Goal: Task Accomplishment & Management: Manage account settings

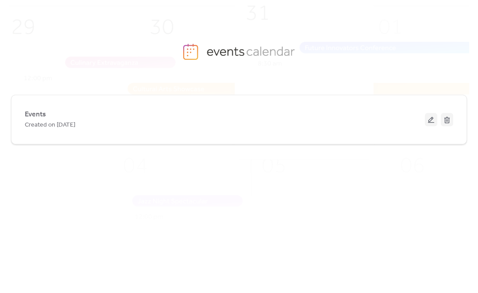
click at [299, 129] on div "Created on [DATE]" at bounding box center [225, 124] width 400 height 11
click at [309, 119] on div "Events Created on [DATE]" at bounding box center [225, 119] width 400 height 21
click at [431, 124] on button at bounding box center [431, 119] width 12 height 13
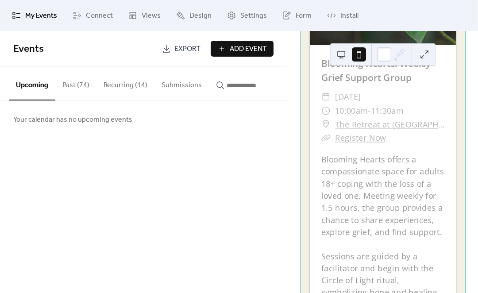
click at [125, 86] on button "Recurring (14)" at bounding box center [125, 83] width 58 height 33
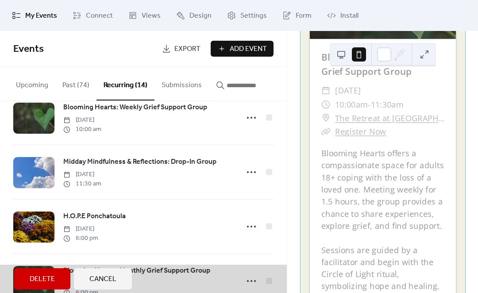
scroll to position [395, 0]
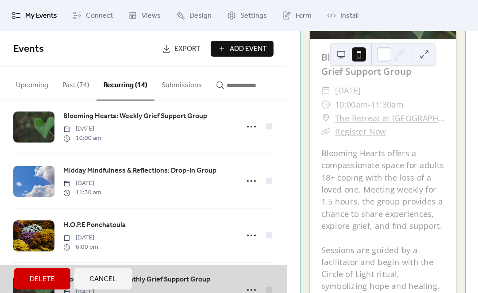
click at [190, 192] on span "Midday Mindfulness & Reflections: Drop-In Group [DATE] 11:30 am" at bounding box center [143, 181] width 260 height 54
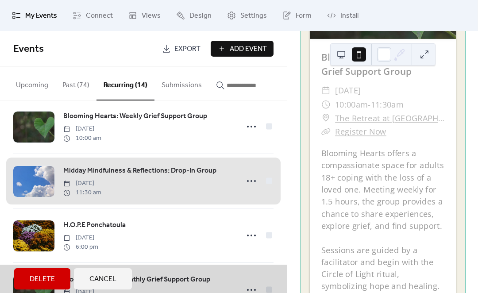
click at [170, 180] on span "Midday Mindfulness & Reflections: Drop-In Group [DATE] 11:30 am" at bounding box center [143, 181] width 260 height 54
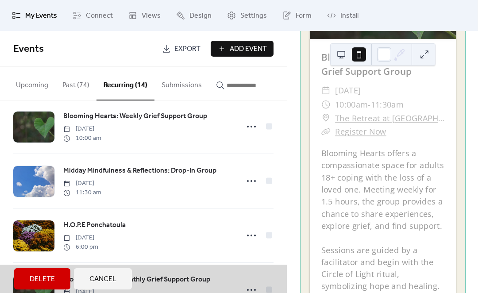
click at [165, 192] on span "Midday Mindfulness & Reflections: Drop-In Group [DATE] 11:30 am" at bounding box center [143, 181] width 260 height 54
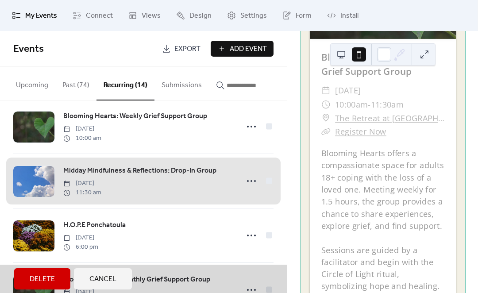
click at [249, 188] on span "Midday Mindfulness & Reflections: Drop-In Group [DATE] 11:30 am" at bounding box center [143, 181] width 260 height 54
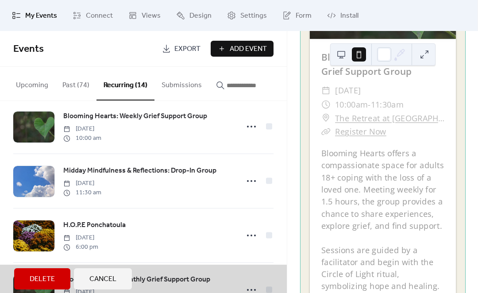
click at [252, 184] on span "Midday Mindfulness & Reflections: Drop-In Group [DATE] 11:30 am" at bounding box center [143, 181] width 260 height 54
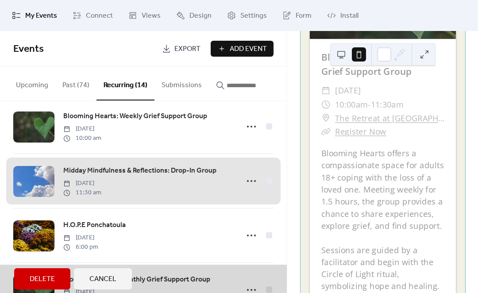
click at [254, 190] on span "Midday Mindfulness & Reflections: Drop-In Group [DATE] 11:30 am" at bounding box center [143, 181] width 260 height 54
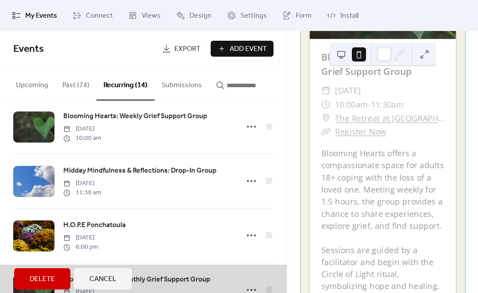
click at [256, 184] on span "Midday Mindfulness & Reflections: Drop-In Group [DATE] 11:30 am" at bounding box center [143, 181] width 260 height 54
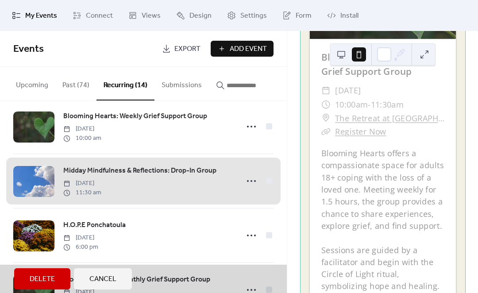
click at [24, 191] on span "Midday Mindfulness & Reflections: Drop-In Group [DATE] 11:30 am" at bounding box center [143, 181] width 260 height 54
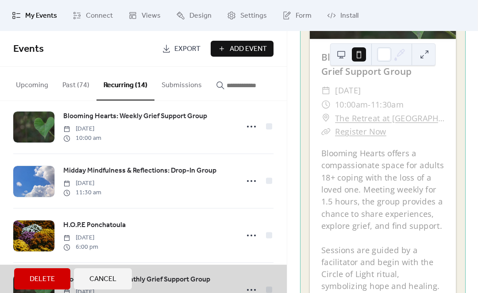
click at [250, 187] on span "Midday Mindfulness & Reflections: Drop-In Group [DATE] 11:30 am" at bounding box center [143, 181] width 260 height 54
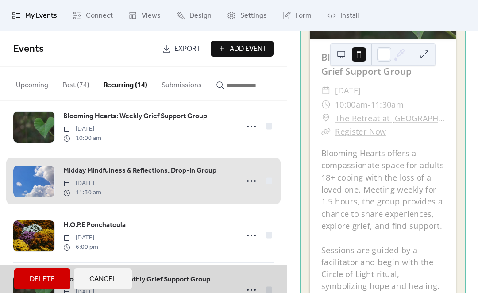
click at [250, 182] on span "Midday Mindfulness & Reflections: Drop-In Group [DATE] 11:30 am" at bounding box center [143, 181] width 260 height 54
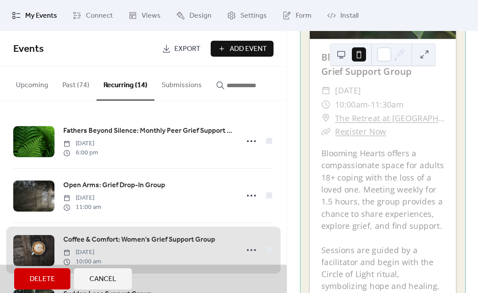
scroll to position [0, 0]
click at [27, 86] on button "Upcoming" at bounding box center [32, 83] width 46 height 33
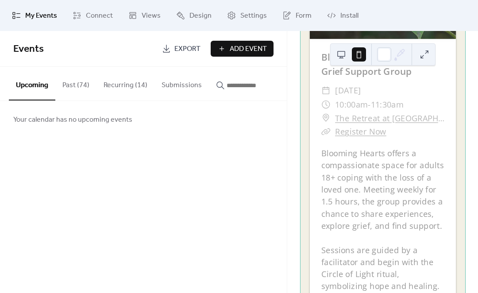
click at [80, 86] on button "Past (74)" at bounding box center [75, 83] width 41 height 33
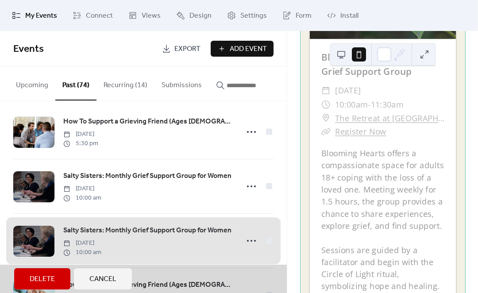
scroll to position [7, 0]
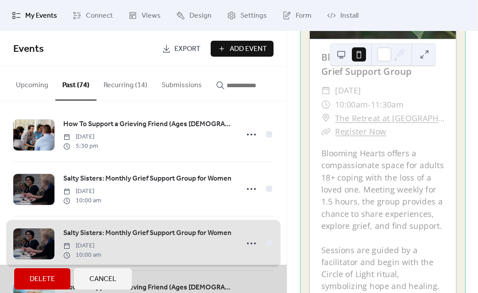
click at [135, 89] on button "Recurring (14)" at bounding box center [125, 83] width 58 height 33
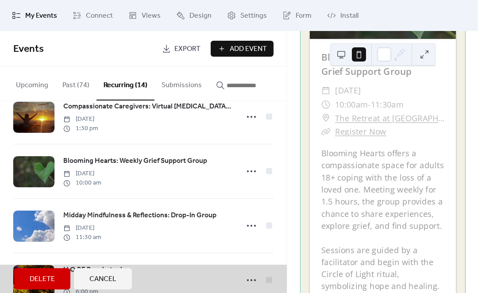
scroll to position [368, 0]
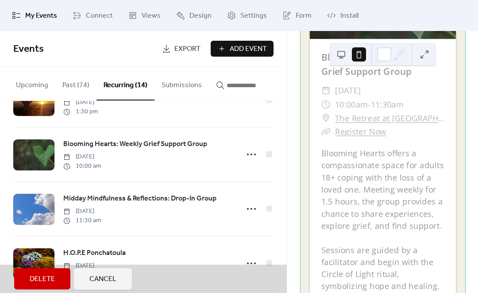
click at [142, 225] on span "Midday Mindfulness & Reflections: Drop-In Group [DATE] 11:30 am" at bounding box center [143, 209] width 260 height 54
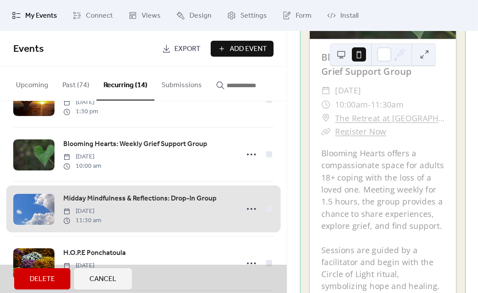
click at [191, 21] on span "Design" at bounding box center [200, 16] width 22 height 11
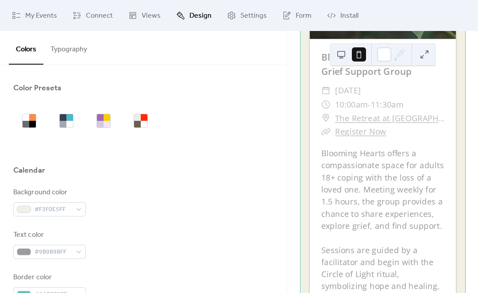
click at [39, 18] on span "My Events" at bounding box center [41, 16] width 32 height 11
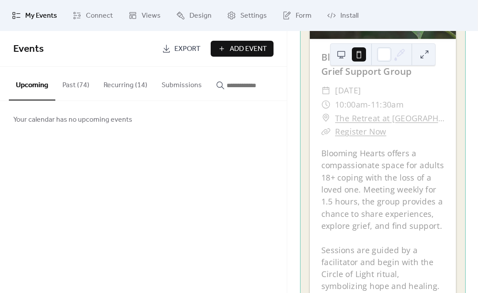
click at [135, 87] on button "Recurring (14)" at bounding box center [125, 83] width 58 height 33
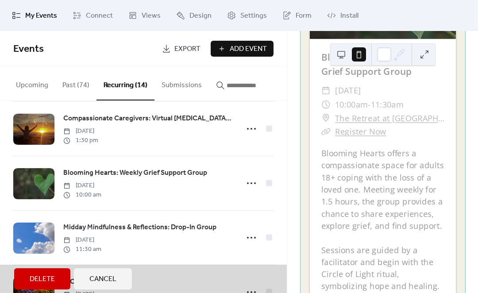
scroll to position [355, 0]
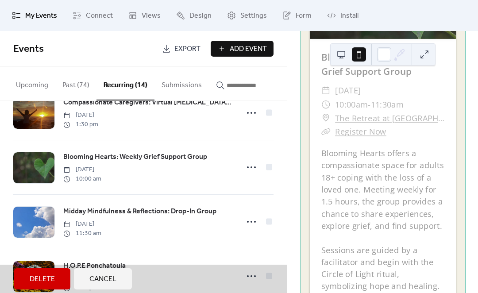
click at [42, 226] on span "Midday Mindfulness & Reflections: Drop-In Group [DATE] 11:30 am" at bounding box center [143, 222] width 260 height 54
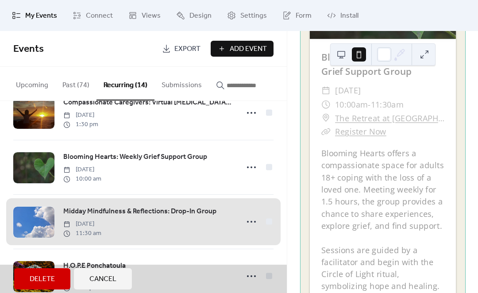
click at [252, 283] on div "Delete Cancel" at bounding box center [143, 278] width 258 height 21
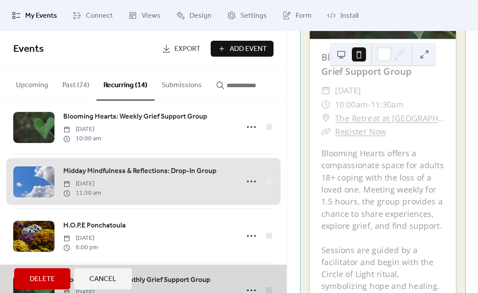
scroll to position [395, 0]
click at [247, 187] on span "Midday Mindfulness & Reflections: Drop-In Group [DATE] 11:30 am" at bounding box center [143, 181] width 260 height 54
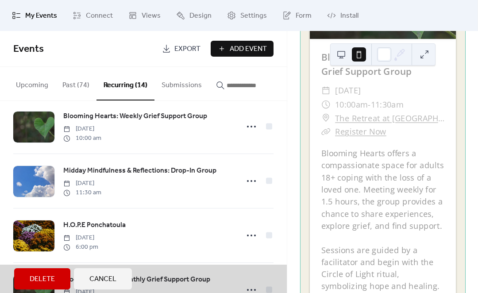
click at [197, 193] on span "Midday Mindfulness & Reflections: Drop-In Group [DATE] 11:30 am" at bounding box center [143, 181] width 260 height 54
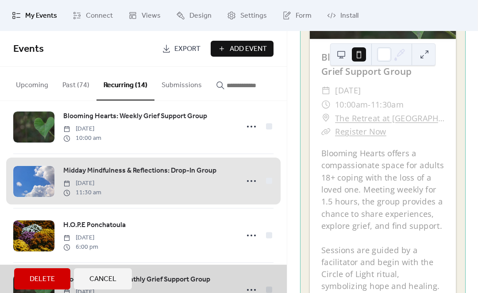
click at [243, 19] on span "Settings" at bounding box center [253, 16] width 27 height 11
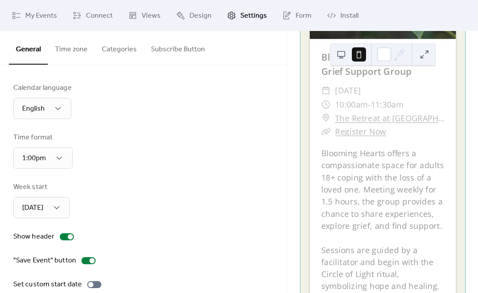
scroll to position [0, 0]
click at [191, 21] on span "Design" at bounding box center [200, 16] width 22 height 11
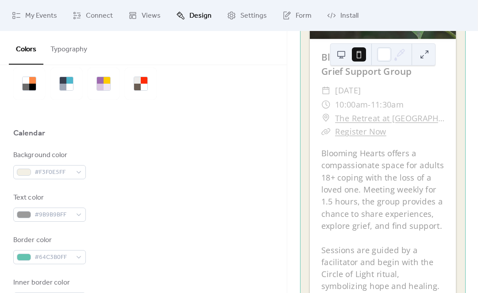
scroll to position [9, 0]
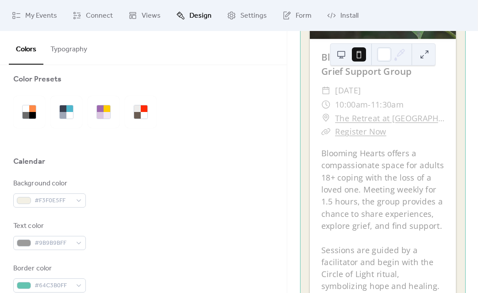
click at [153, 16] on span "Views" at bounding box center [151, 16] width 19 height 11
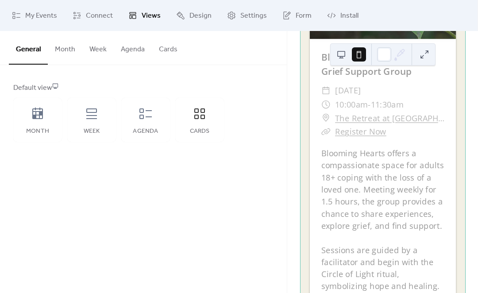
click at [101, 21] on span "Connect" at bounding box center [99, 16] width 27 height 11
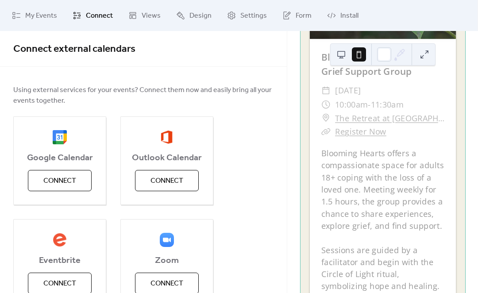
click at [48, 17] on span "My Events" at bounding box center [41, 16] width 32 height 11
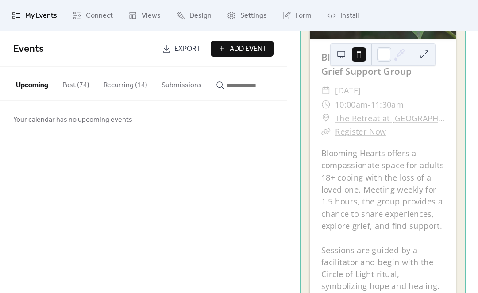
click at [296, 18] on span "Form" at bounding box center [303, 16] width 16 height 11
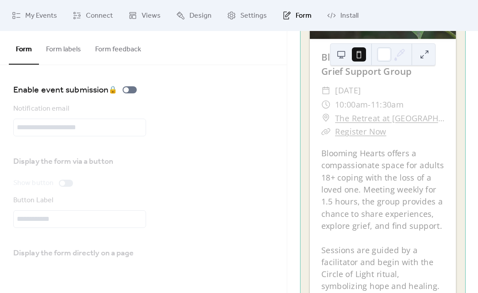
click at [346, 20] on span "Install" at bounding box center [349, 16] width 18 height 11
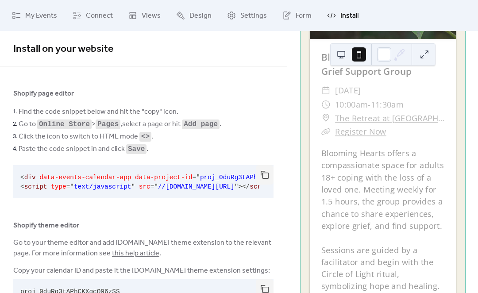
click at [40, 21] on span "My Events" at bounding box center [41, 16] width 32 height 11
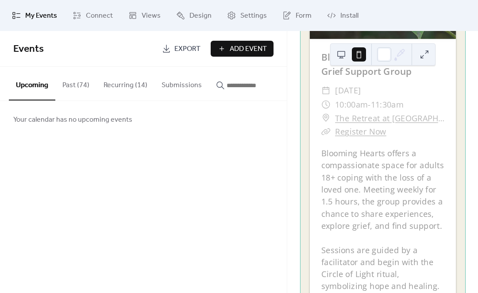
click at [98, 20] on span "Connect" at bounding box center [99, 16] width 27 height 11
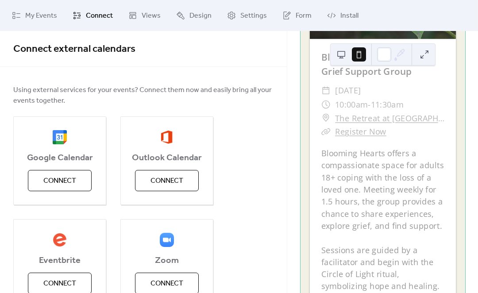
click at [187, 22] on link "Design" at bounding box center [193, 16] width 49 height 24
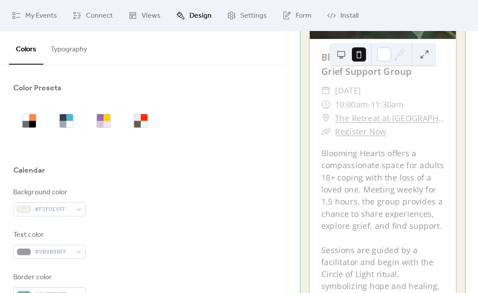
click at [259, 19] on span "Settings" at bounding box center [253, 16] width 27 height 11
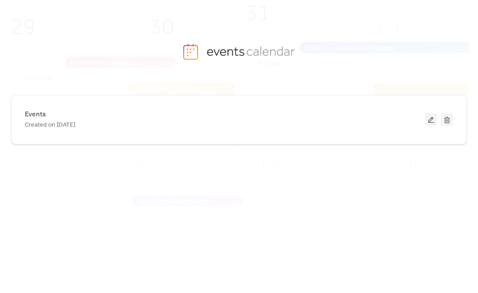
click at [430, 120] on button at bounding box center [431, 119] width 12 height 13
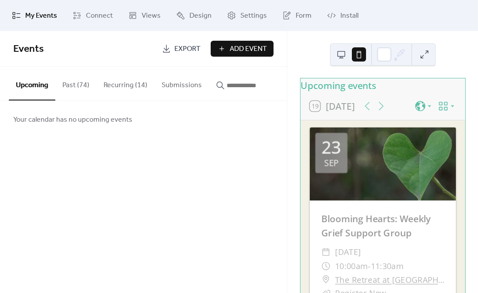
click at [129, 84] on button "Recurring (14)" at bounding box center [125, 83] width 58 height 33
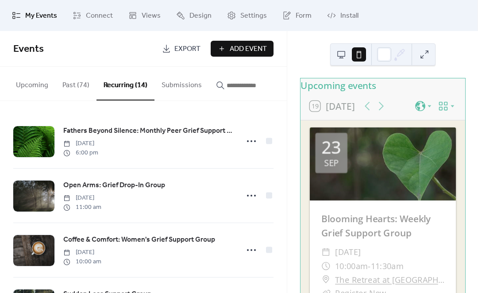
click at [190, 90] on button "Submissions" at bounding box center [181, 83] width 54 height 33
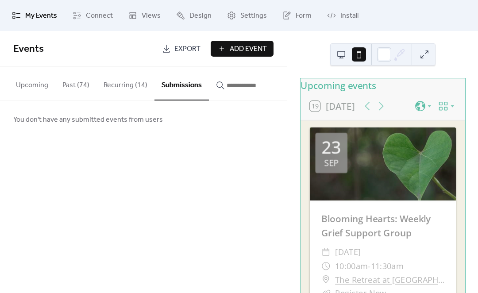
click at [31, 89] on button "Upcoming" at bounding box center [32, 83] width 46 height 33
click at [34, 91] on button "Upcoming" at bounding box center [32, 84] width 46 height 34
click at [79, 89] on button "Past (74)" at bounding box center [75, 83] width 41 height 33
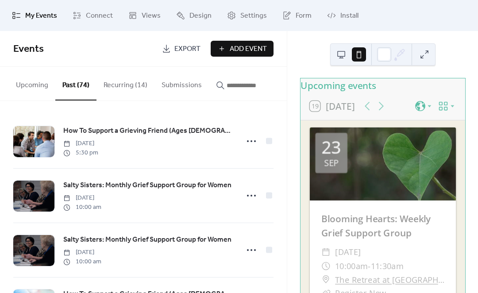
click at [131, 92] on button "Recurring (14)" at bounding box center [125, 83] width 58 height 33
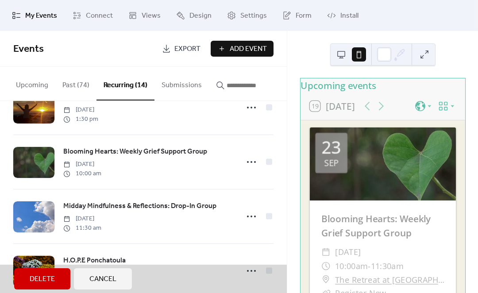
scroll to position [382, 0]
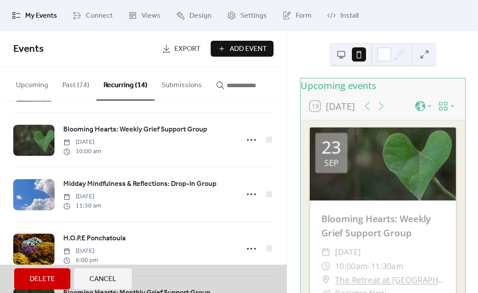
click at [265, 203] on span "Midday Mindfulness & Reflections: Drop-In Group [DATE] 11:30 am" at bounding box center [143, 194] width 260 height 54
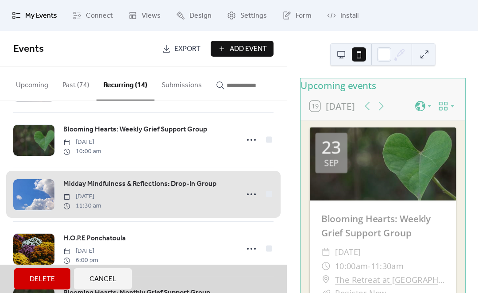
click at [272, 201] on span "Midday Mindfulness & Reflections: Drop-In Group [DATE] 11:30 am" at bounding box center [143, 194] width 260 height 54
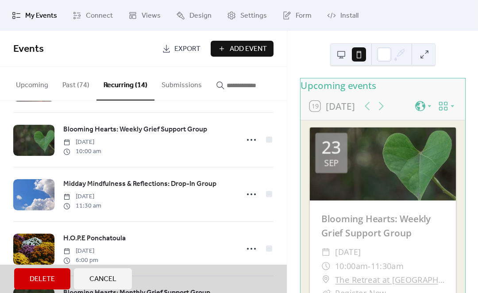
click at [280, 197] on div "Fathers Beyond Silence: Monthly Peer Grief Support Group [DATE] 6:00 pm Open Ar…" at bounding box center [143, 197] width 287 height 192
click at [272, 199] on span "Midday Mindfulness & Reflections: Drop-In Group [DATE] 11:30 am" at bounding box center [143, 194] width 260 height 54
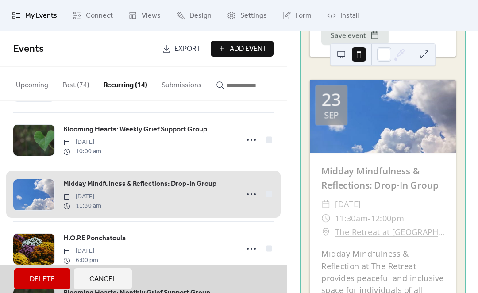
scroll to position [647, 0]
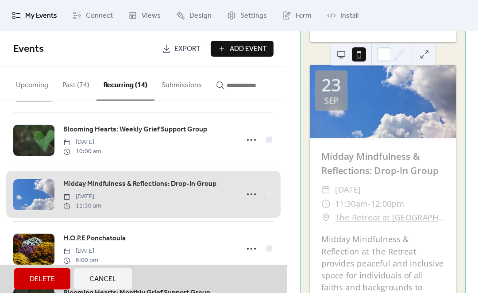
click at [229, 213] on span "Midday Mindfulness & Reflections: Drop-In Group [DATE] 11:30 am" at bounding box center [143, 194] width 260 height 54
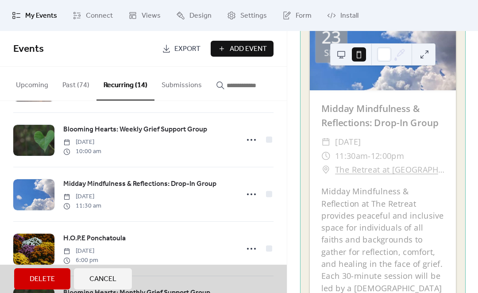
scroll to position [696, 0]
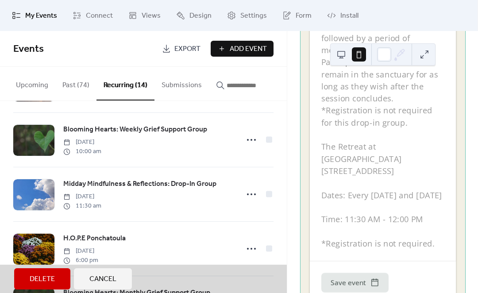
scroll to position [979, 0]
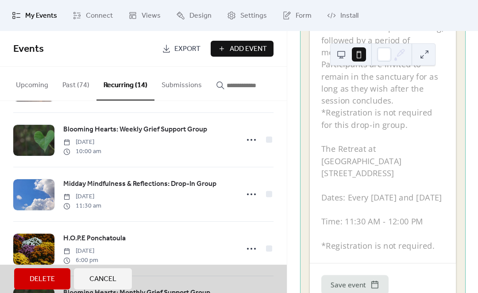
click at [400, 206] on div "Midday Mindfulness & Reflection at The Retreat provides peaceful and inclusive …" at bounding box center [382, 76] width 146 height 350
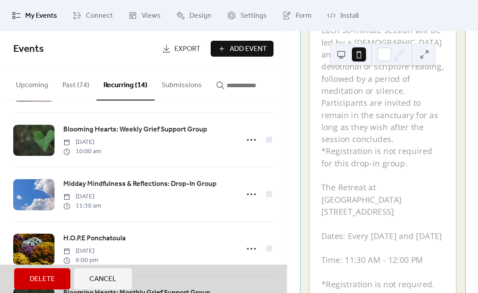
scroll to position [930, 0]
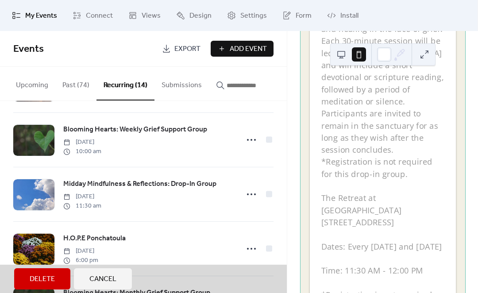
click at [403, 198] on div "Midday Mindfulness & Reflection at The Retreat provides peaceful and inclusive …" at bounding box center [382, 125] width 146 height 350
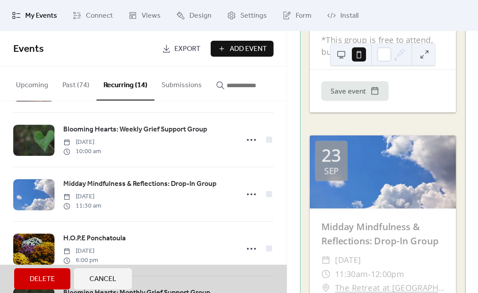
scroll to position [553, 0]
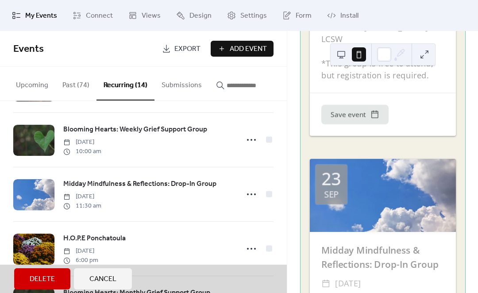
click at [410, 198] on div at bounding box center [382, 195] width 146 height 73
click at [408, 203] on div at bounding box center [382, 195] width 146 height 73
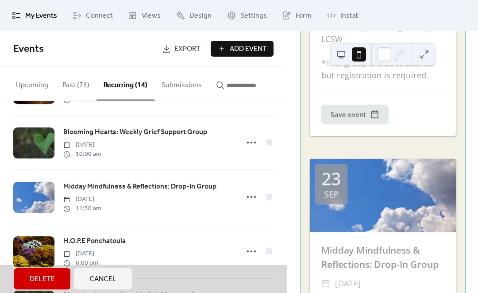
scroll to position [380, 0]
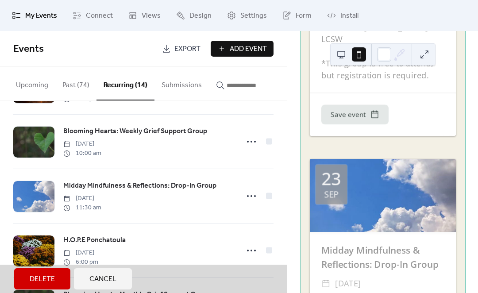
click at [169, 199] on span "Midday Mindfulness & Reflections: Drop-In Group [DATE] 11:30 am" at bounding box center [143, 196] width 260 height 54
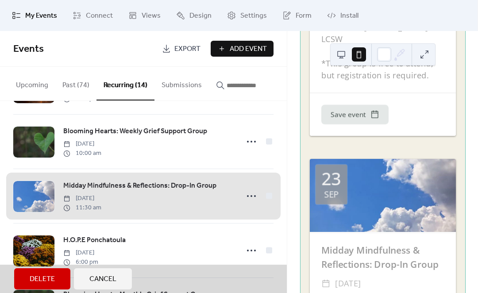
click at [256, 202] on span "Midday Mindfulness & Reflections: Drop-In Group [DATE] 11:30 am" at bounding box center [143, 196] width 260 height 54
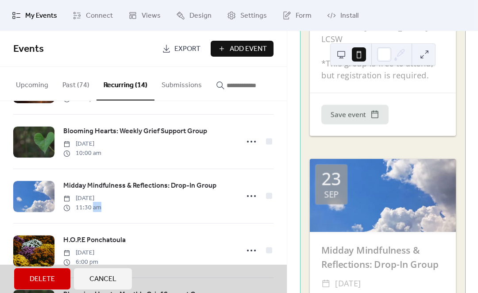
click at [210, 212] on span "Midday Mindfulness & Reflections: Drop-In Group [DATE] 11:30 am" at bounding box center [143, 196] width 260 height 54
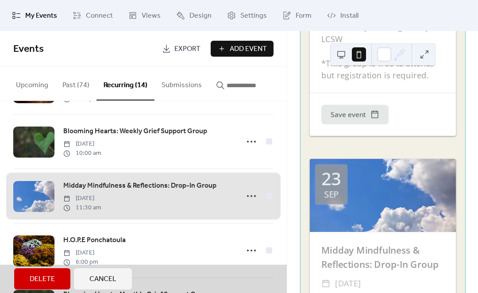
click at [129, 205] on span "Midday Mindfulness & Reflections: Drop-In Group [DATE] 11:30 am" at bounding box center [143, 196] width 260 height 54
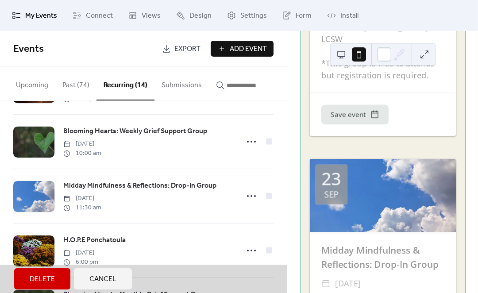
click at [142, 196] on span "Midday Mindfulness & Reflections: Drop-In Group [DATE] 11:30 am" at bounding box center [143, 196] width 260 height 54
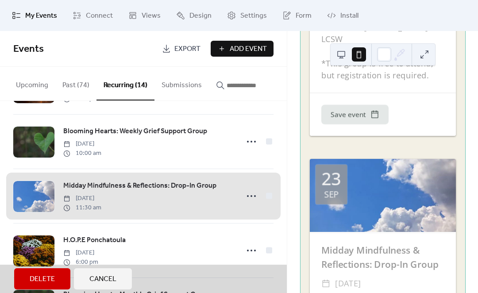
click at [295, 16] on span "Form" at bounding box center [303, 16] width 16 height 11
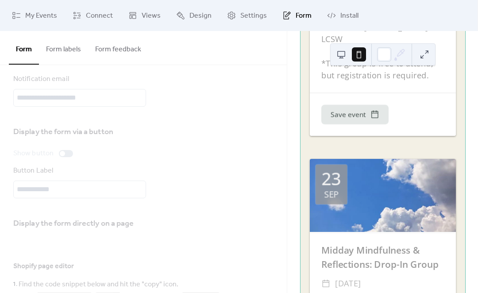
click at [61, 53] on button "Form labels" at bounding box center [63, 47] width 49 height 33
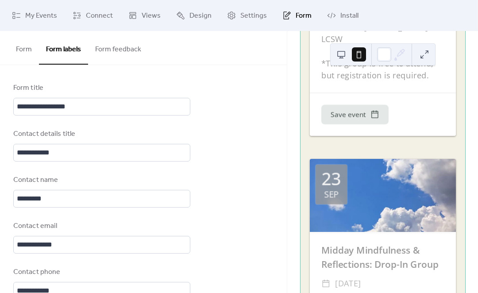
click at [129, 55] on button "Form feedback" at bounding box center [118, 47] width 60 height 33
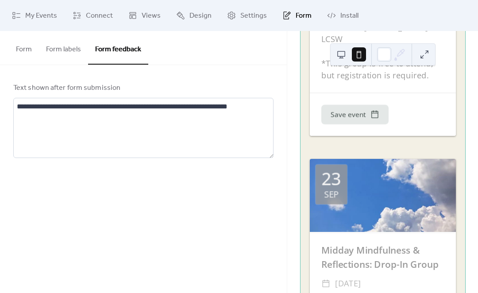
click at [31, 48] on button "Form" at bounding box center [24, 47] width 30 height 33
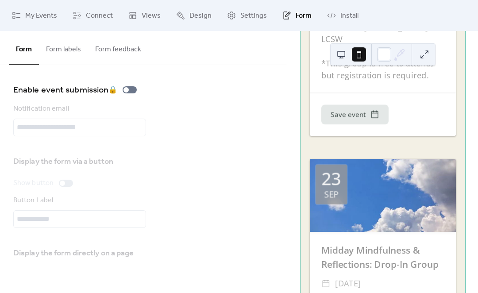
click at [202, 16] on span "Design" at bounding box center [200, 16] width 22 height 11
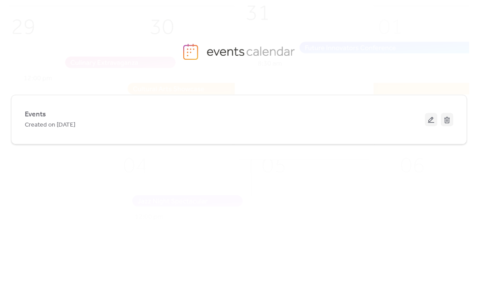
click at [116, 119] on div "Events Created on [DATE]" at bounding box center [225, 119] width 400 height 21
click at [428, 123] on button at bounding box center [431, 119] width 12 height 13
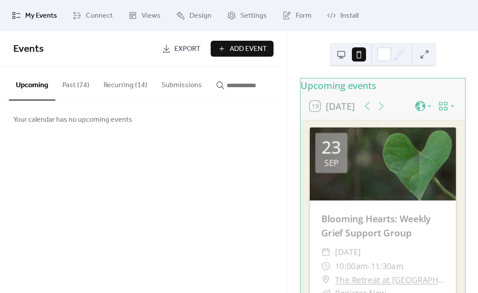
click at [134, 82] on button "Recurring (14)" at bounding box center [125, 83] width 58 height 33
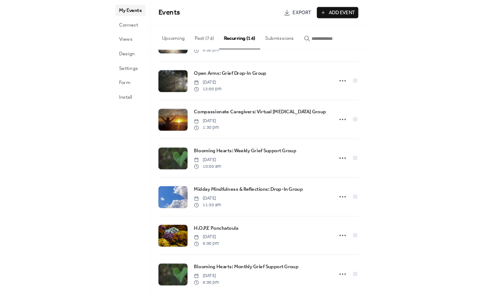
scroll to position [265, 0]
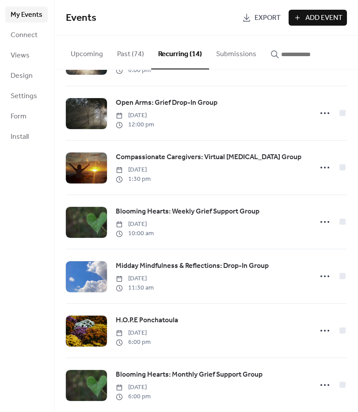
click at [321, 281] on icon at bounding box center [325, 276] width 14 height 14
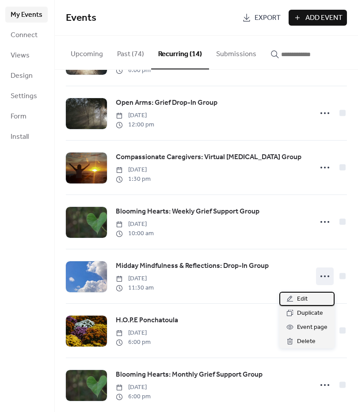
click at [302, 295] on span "Edit" at bounding box center [302, 299] width 11 height 11
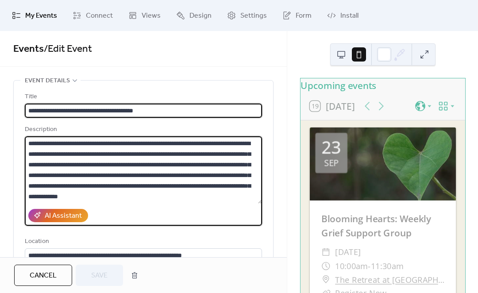
click at [99, 168] on textarea "**********" at bounding box center [143, 169] width 237 height 67
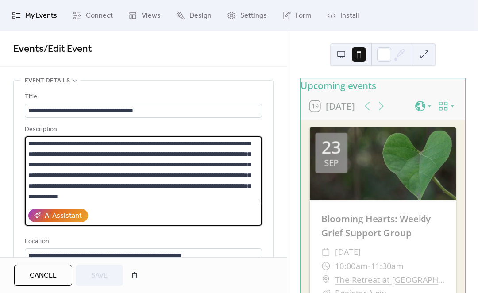
click at [104, 167] on textarea "**********" at bounding box center [143, 169] width 237 height 67
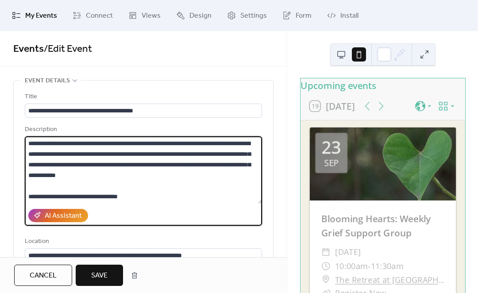
click at [178, 145] on textarea "**********" at bounding box center [143, 169] width 237 height 67
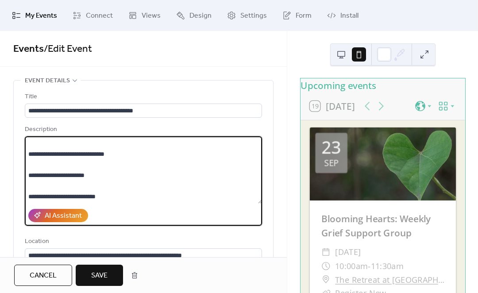
scroll to position [85, 0]
type textarea "**********"
click at [109, 274] on button "Save" at bounding box center [99, 275] width 47 height 21
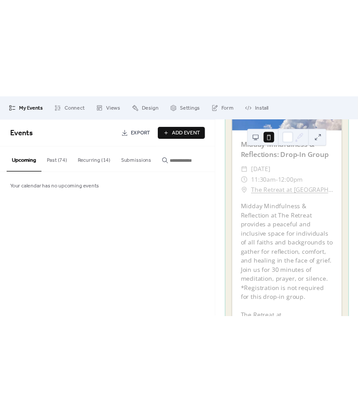
scroll to position [736, 0]
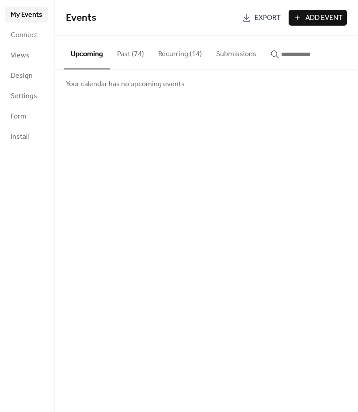
click at [184, 49] on button "Recurring (14)" at bounding box center [180, 52] width 58 height 33
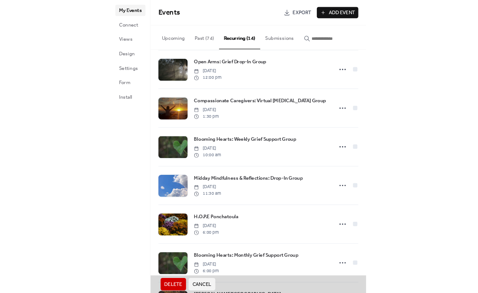
scroll to position [280, 0]
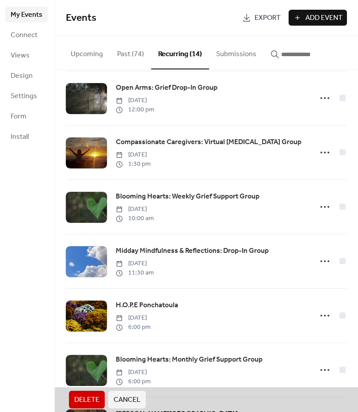
click at [322, 266] on span "Midday Mindfulness & Reflections: Drop-In Group [DATE] 11:30 am" at bounding box center [206, 261] width 281 height 54
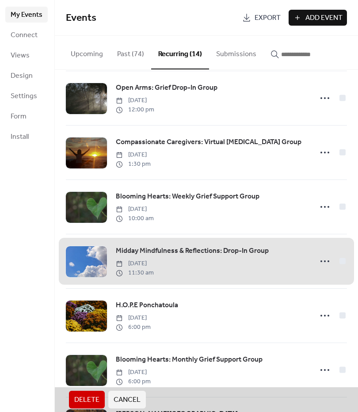
click at [329, 270] on span "Midday Mindfulness & Reflections: Drop-In Group [DATE] 11:30 am" at bounding box center [206, 261] width 281 height 54
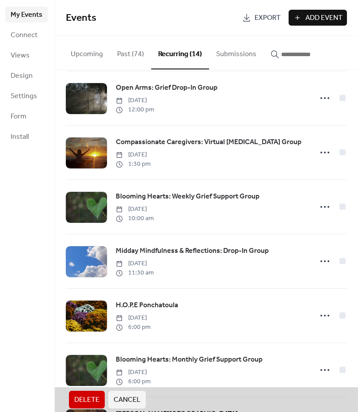
click at [324, 265] on span "Midday Mindfulness & Reflections: Drop-In Group [DATE] 11:30 am" at bounding box center [206, 261] width 281 height 54
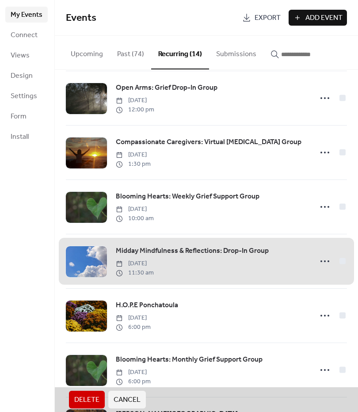
click at [325, 259] on span "Midday Mindfulness & Reflections: Drop-In Group [DATE] 11:30 am" at bounding box center [206, 261] width 281 height 54
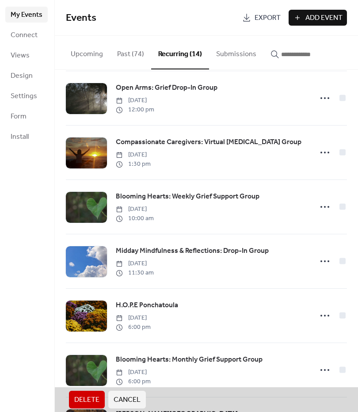
click at [270, 261] on span "Midday Mindfulness & Reflections: Drop-In Group [DATE] 11:30 am" at bounding box center [206, 261] width 281 height 54
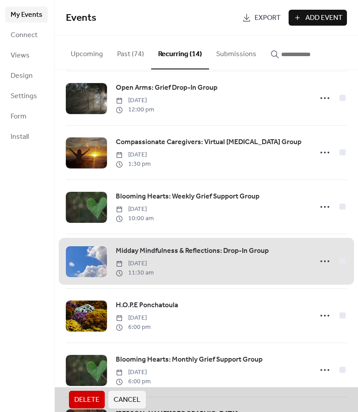
click at [276, 257] on span "Midday Mindfulness & Reflections: Drop-In Group [DATE] 11:30 am" at bounding box center [206, 261] width 281 height 54
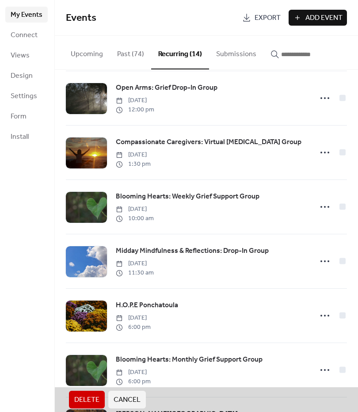
click at [328, 266] on span "Midday Mindfulness & Reflections: Drop-In Group [DATE] 11:30 am" at bounding box center [206, 261] width 281 height 54
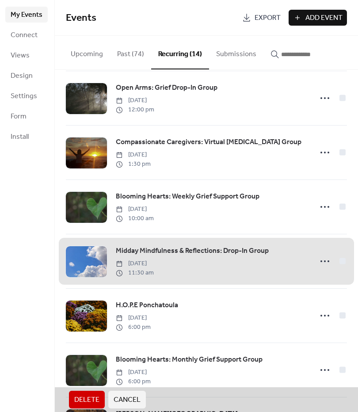
click at [330, 261] on span "Midday Mindfulness & Reflections: Drop-In Group [DATE] 11:30 am" at bounding box center [206, 261] width 281 height 54
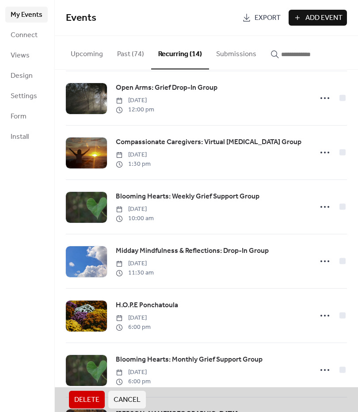
click at [235, 269] on span "Midday Mindfulness & Reflections: Drop-In Group [DATE] 11:30 am" at bounding box center [206, 261] width 281 height 54
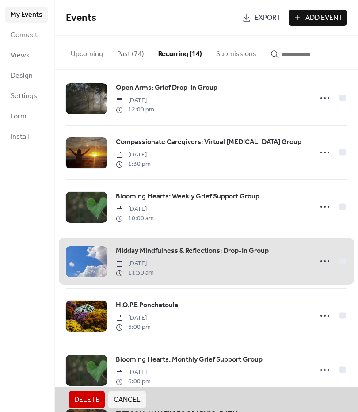
click at [323, 266] on span "Midday Mindfulness & Reflections: Drop-In Group [DATE] 11:30 am" at bounding box center [206, 261] width 281 height 54
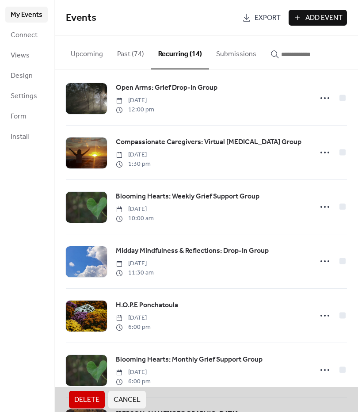
click at [328, 259] on span "Midday Mindfulness & Reflections: Drop-In Group [DATE] 11:30 am" at bounding box center [206, 261] width 281 height 54
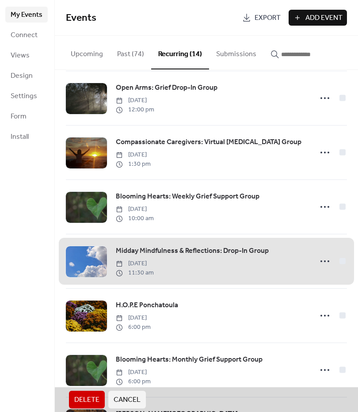
click at [284, 261] on span "Midday Mindfulness & Reflections: Drop-In Group [DATE] 11:30 am" at bounding box center [206, 261] width 281 height 54
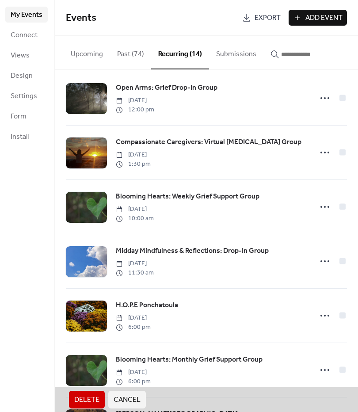
click at [197, 274] on span "Midday Mindfulness & Reflections: Drop-In Group [DATE] 11:30 am" at bounding box center [206, 261] width 281 height 54
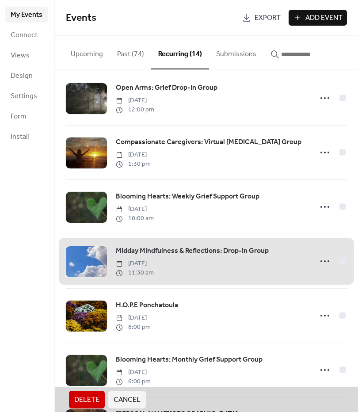
click at [328, 267] on span "Midday Mindfulness & Reflections: Drop-In Group [DATE] 11:30 am" at bounding box center [206, 261] width 281 height 54
click at [326, 264] on span "Midday Mindfulness & Reflections: Drop-In Group [DATE] 11:30 am" at bounding box center [206, 261] width 281 height 54
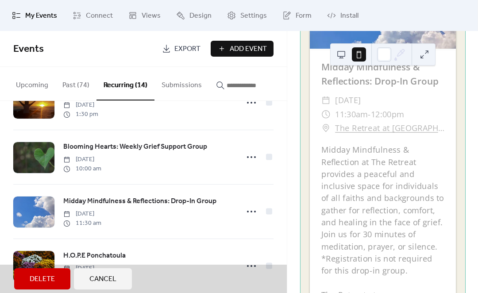
scroll to position [385, 0]
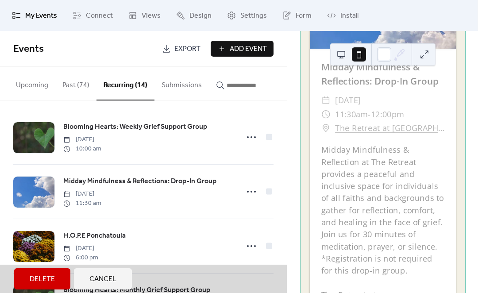
click at [111, 276] on span "Cancel" at bounding box center [102, 279] width 27 height 11
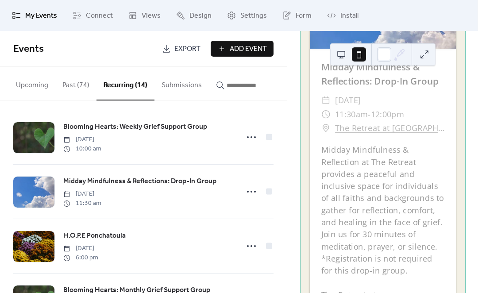
click at [252, 199] on icon at bounding box center [251, 191] width 14 height 14
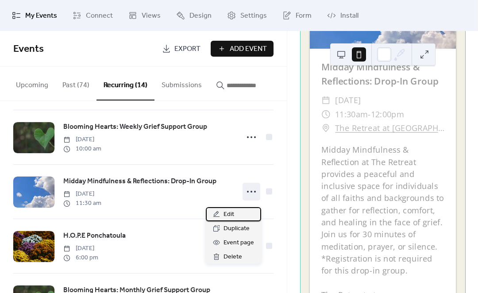
click at [235, 214] on div "Edit" at bounding box center [233, 214] width 55 height 14
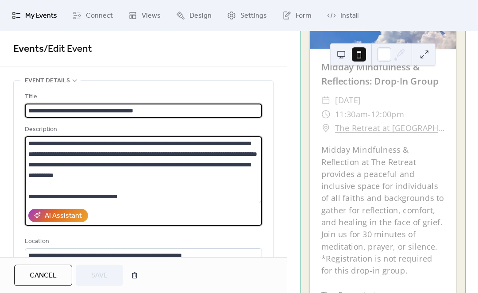
click at [131, 168] on textarea "**********" at bounding box center [143, 169] width 237 height 67
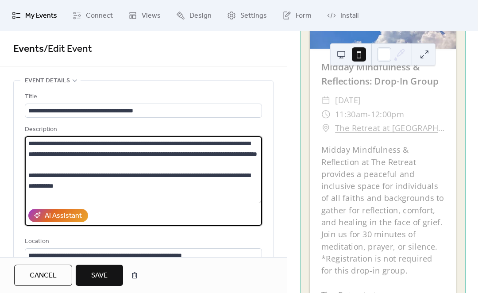
click at [180, 183] on textarea "**********" at bounding box center [143, 169] width 237 height 67
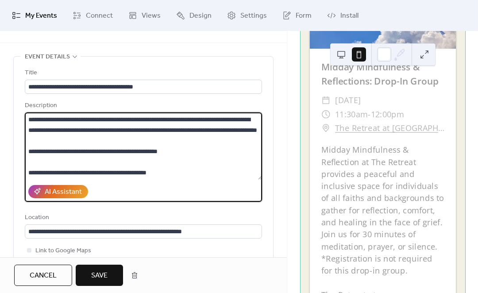
scroll to position [31, 0]
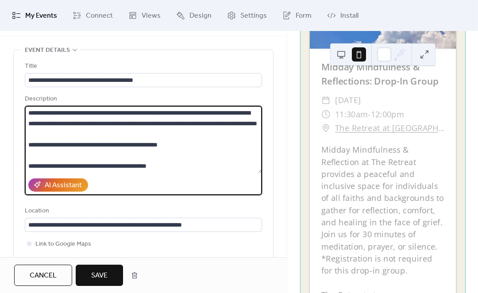
type textarea "**********"
click at [109, 272] on button "Save" at bounding box center [99, 275] width 47 height 21
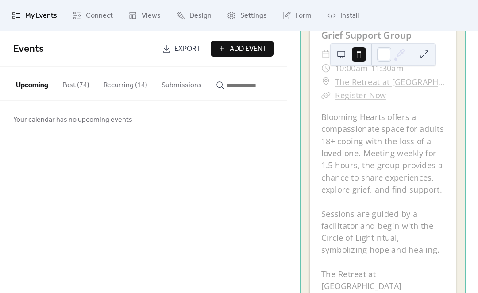
scroll to position [196, 0]
